Goal: Task Accomplishment & Management: Use online tool/utility

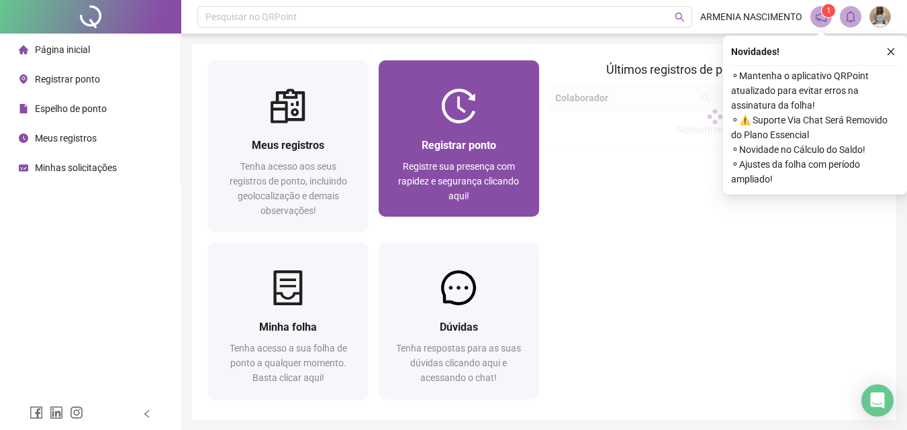
click at [399, 140] on div "Registrar ponto" at bounding box center [459, 145] width 128 height 17
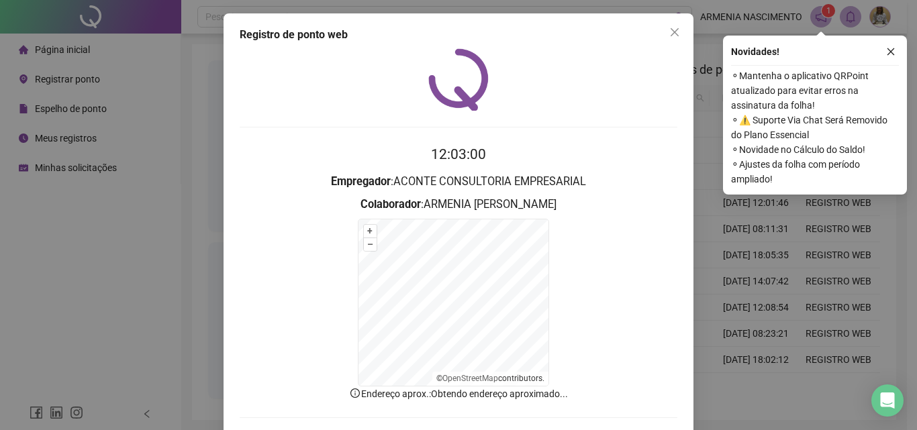
scroll to position [60, 0]
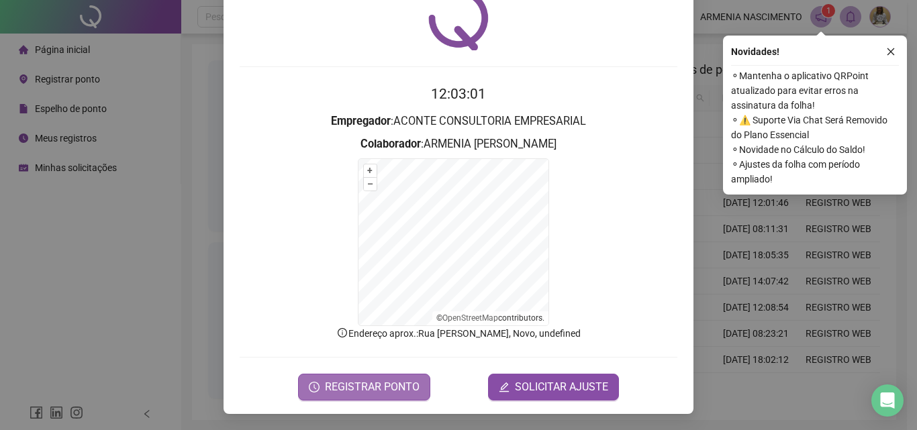
click at [342, 383] on span "REGISTRAR PONTO" at bounding box center [372, 387] width 95 height 16
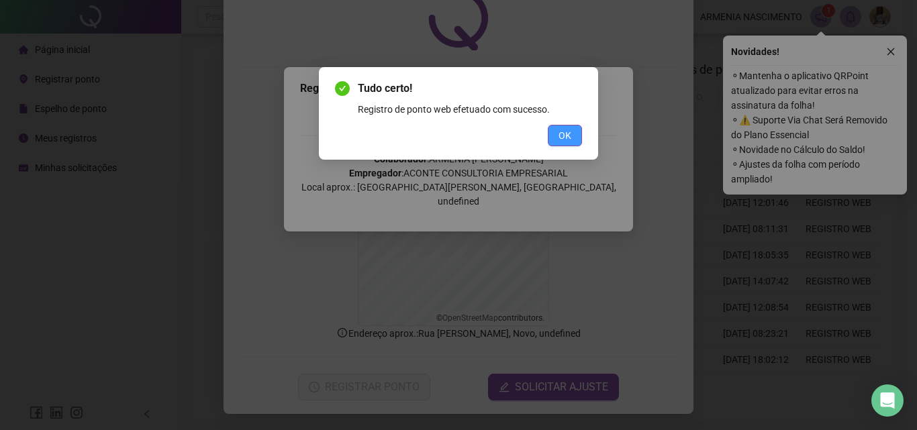
click at [557, 136] on button "OK" at bounding box center [565, 135] width 34 height 21
